Goal: Book appointment/travel/reservation

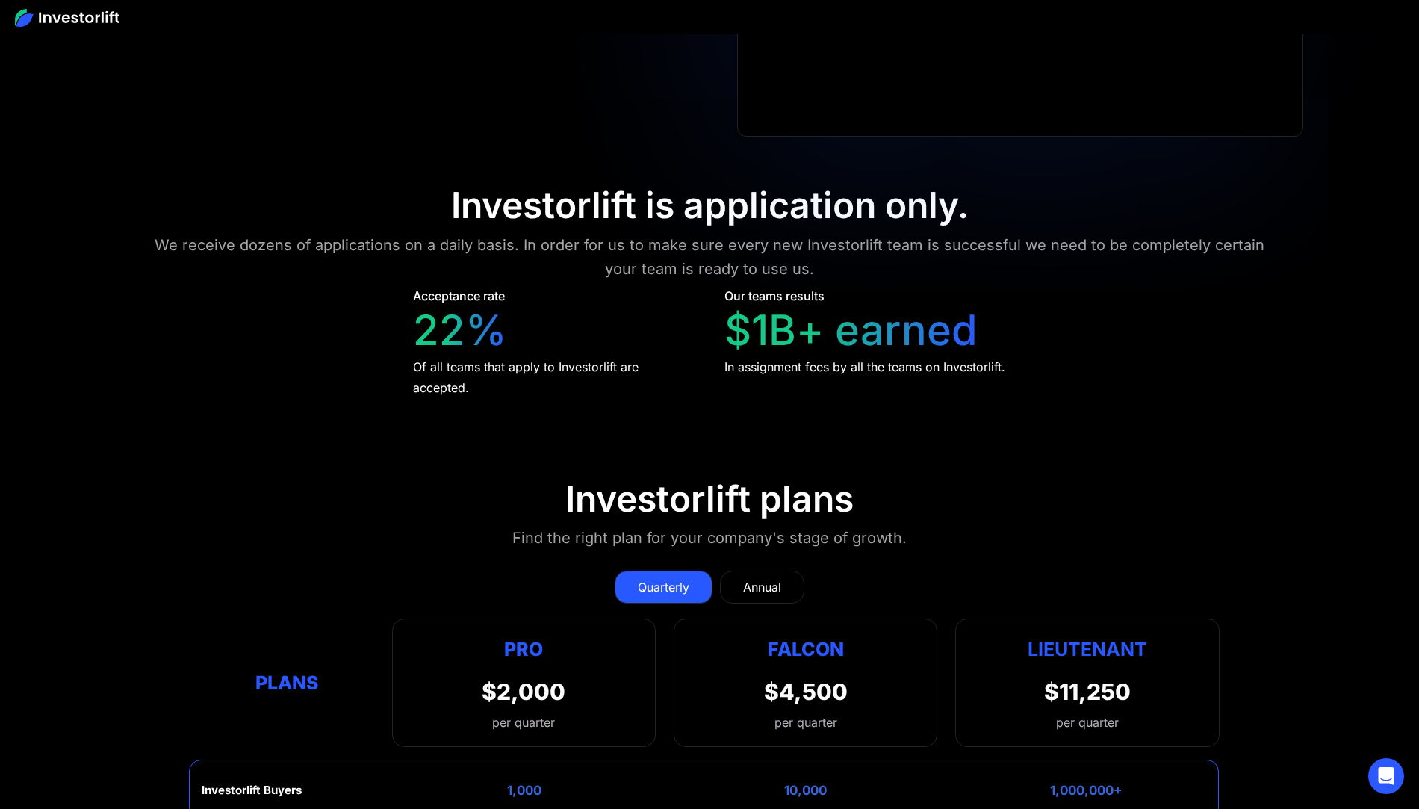
scroll to position [7199, 0]
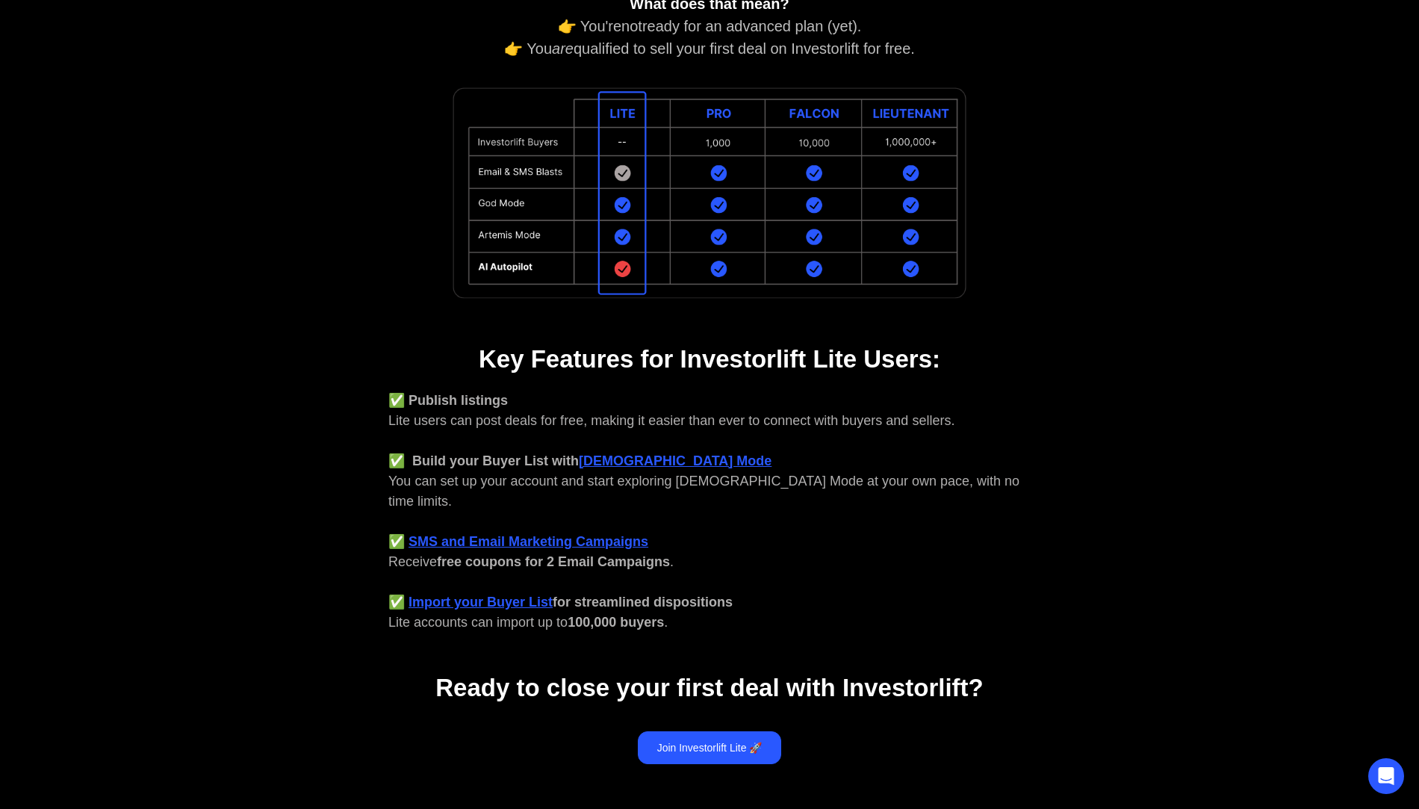
scroll to position [290, 0]
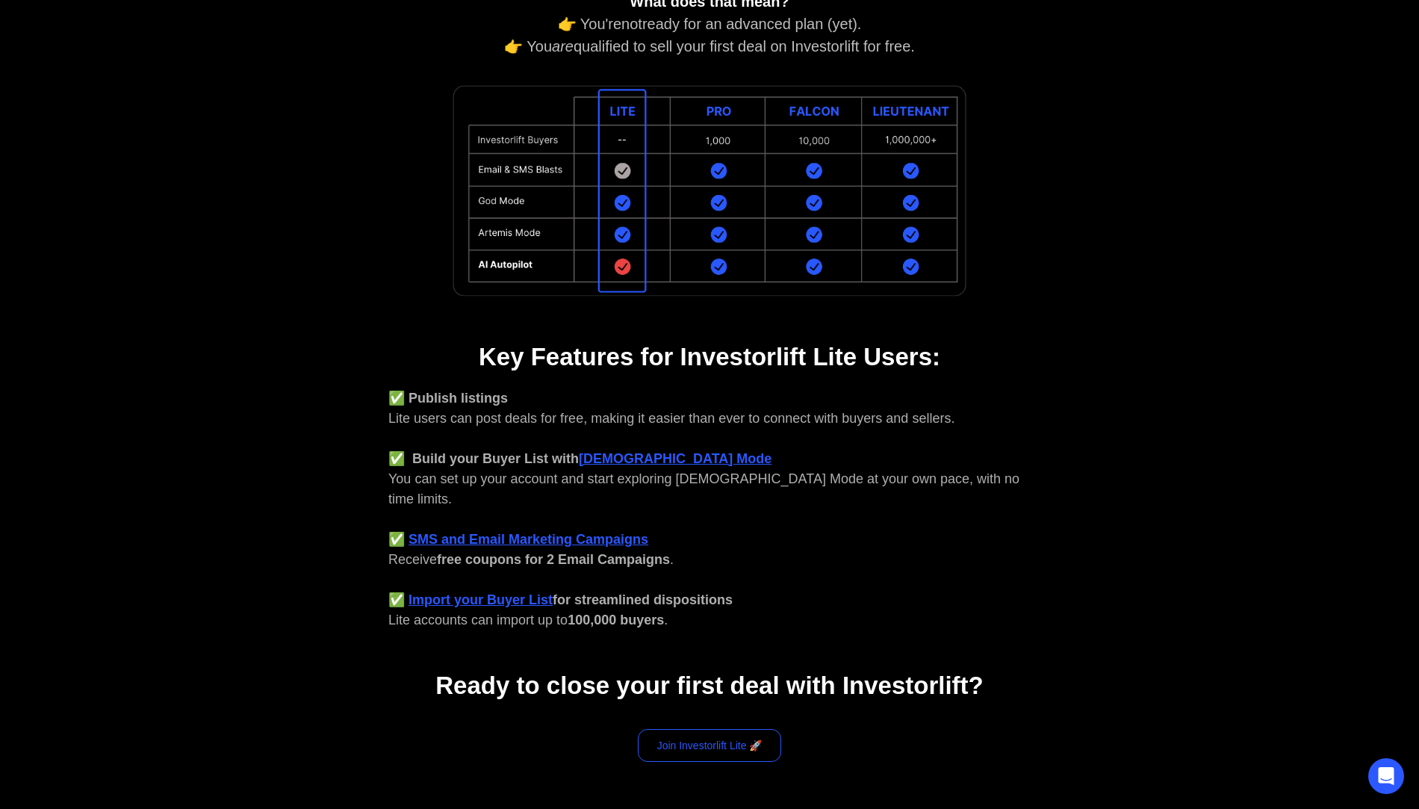
click at [715, 730] on link "Join Investorlift Lite 🚀" at bounding box center [710, 745] width 144 height 33
